Goal: Information Seeking & Learning: Learn about a topic

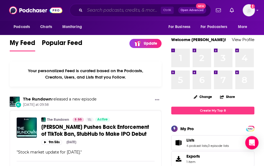
click at [127, 10] on input "Search podcasts, credits, & more..." at bounding box center [123, 10] width 76 height 9
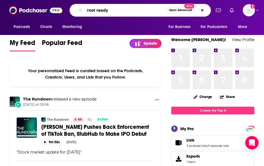
type input "root ready"
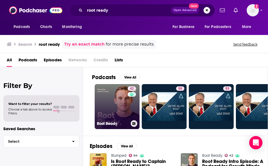
click at [120, 102] on link "42 Root Ready" at bounding box center [117, 106] width 45 height 45
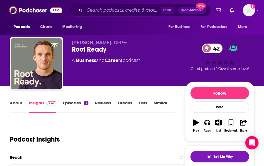
scroll to position [83, 0]
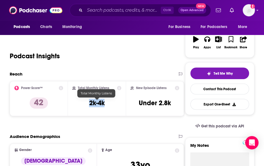
drag, startPoint x: 89, startPoint y: 102, endPoint x: 115, endPoint y: 101, distance: 26.0
click at [115, 101] on div "Total Monthly Listens 2k-4k" at bounding box center [96, 98] width 49 height 25
copy h3 "2k-4k"
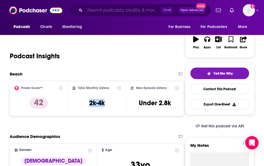
click at [105, 11] on input "Search podcasts, credits, & more..." at bounding box center [123, 10] width 76 height 9
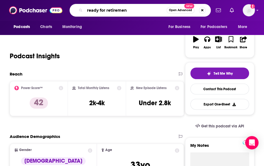
type input "ready for retirement"
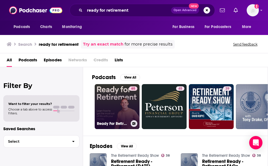
click at [120, 103] on link "65 Ready For Retirement" at bounding box center [117, 106] width 45 height 45
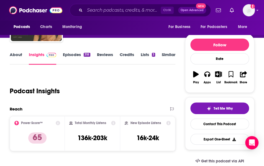
scroll to position [55, 0]
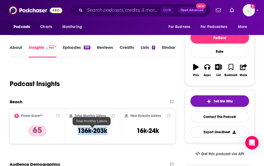
drag, startPoint x: 73, startPoint y: 132, endPoint x: 111, endPoint y: 129, distance: 38.4
click at [111, 129] on div "Total Monthly Listens 136k-203k" at bounding box center [92, 125] width 46 height 25
copy h3 "136k-203k"
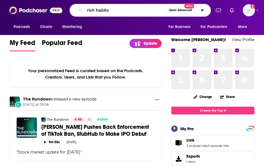
type input "rich habits"
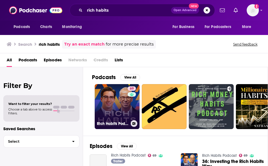
click at [117, 109] on link "69 Rich Habits Podcast" at bounding box center [117, 106] width 45 height 45
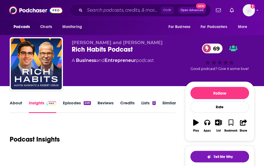
scroll to position [55, 0]
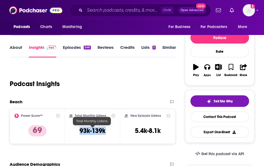
drag, startPoint x: 78, startPoint y: 129, endPoint x: 111, endPoint y: 129, distance: 33.8
click at [111, 129] on div "Total Monthly Listens 93k-139k" at bounding box center [92, 125] width 46 height 25
copy h3 "93k-139k"
